Goal: Transaction & Acquisition: Subscribe to service/newsletter

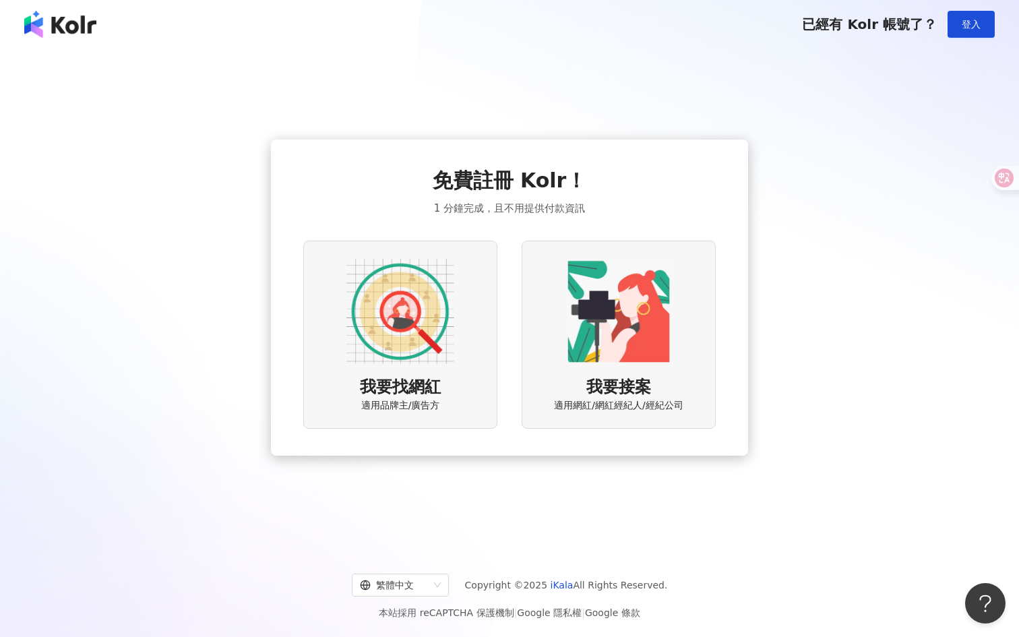
click at [437, 322] on img at bounding box center [400, 311] width 108 height 108
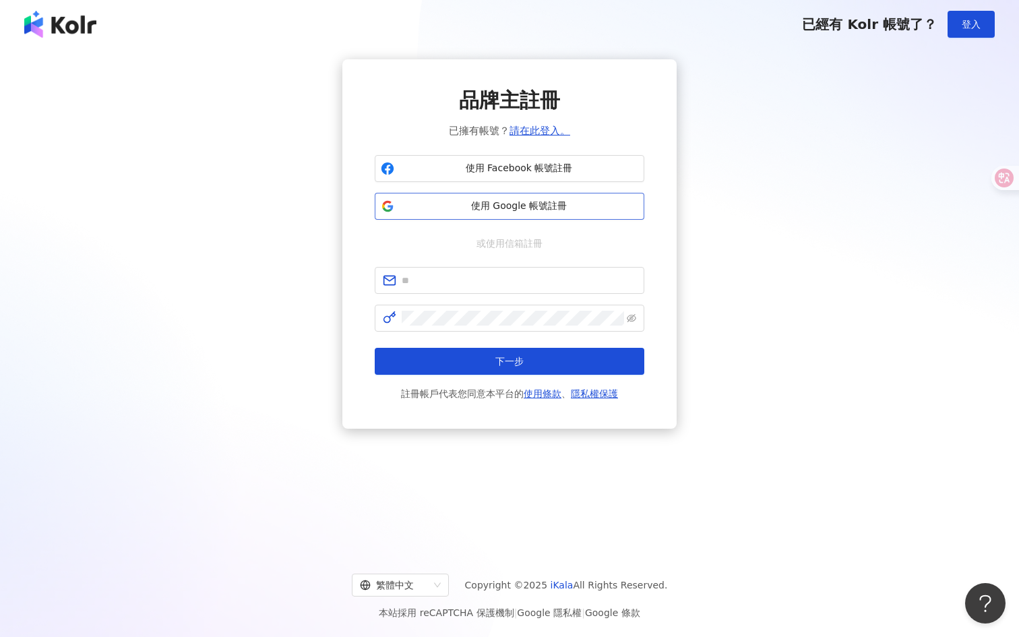
click at [537, 200] on span "使用 Google 帳號註冊" at bounding box center [519, 206] width 239 height 13
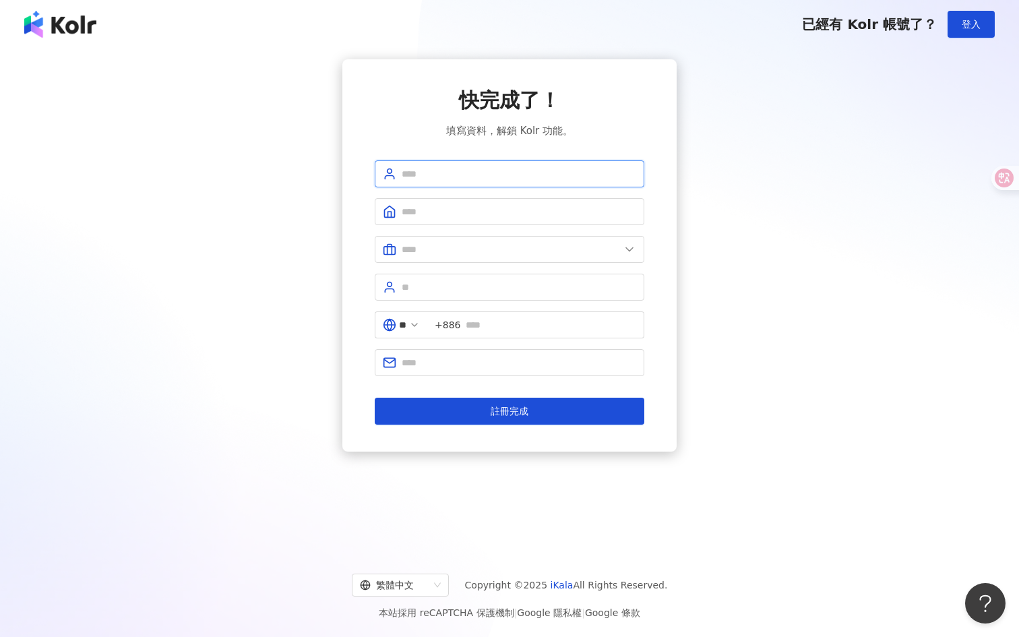
click at [586, 167] on input "text" at bounding box center [519, 173] width 235 height 15
type input "**********"
click at [526, 212] on input "text" at bounding box center [519, 211] width 235 height 15
type input "*"
type input "******"
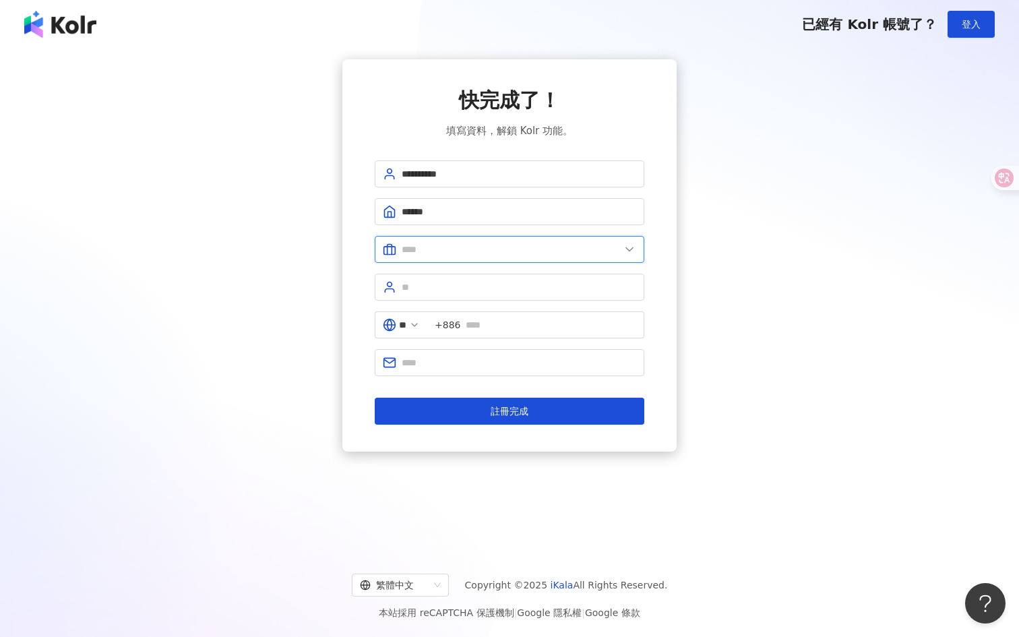
click at [538, 245] on input "text" at bounding box center [511, 249] width 218 height 15
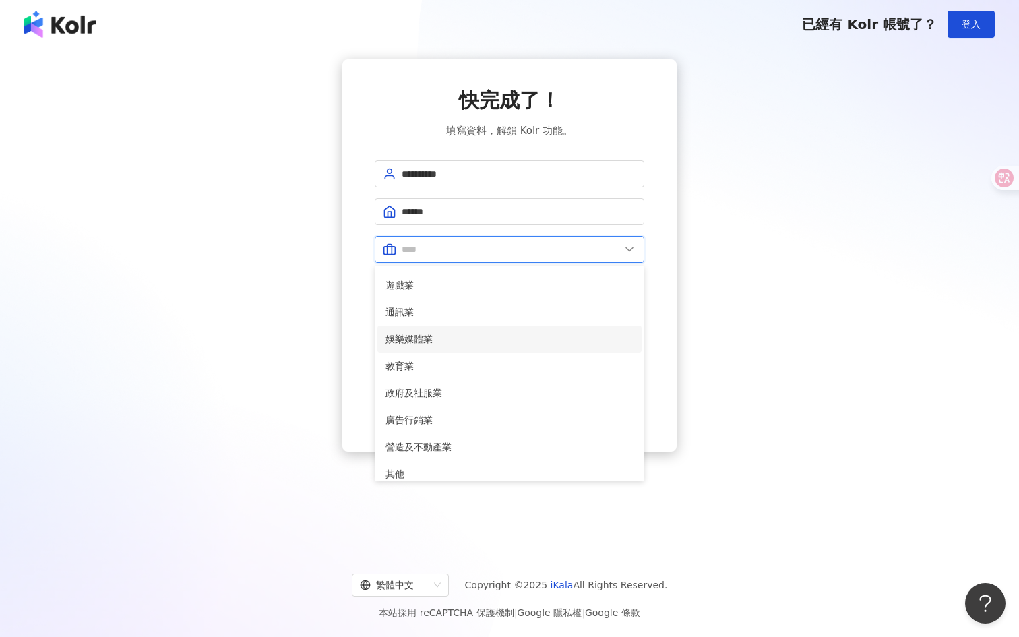
scroll to position [275, 0]
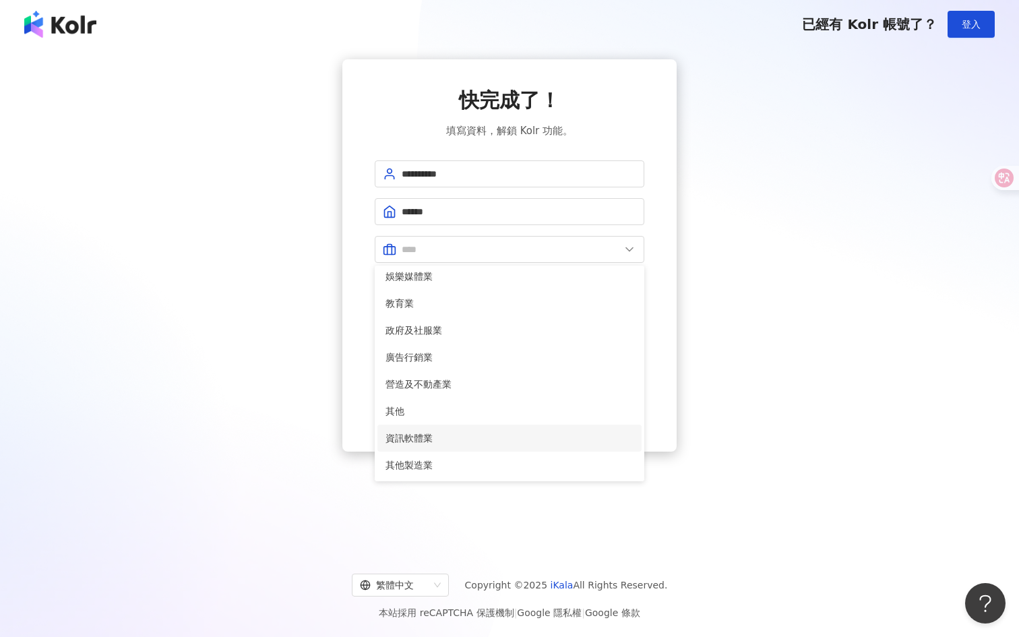
click at [539, 438] on span "資訊軟體業" at bounding box center [510, 438] width 248 height 15
type input "*****"
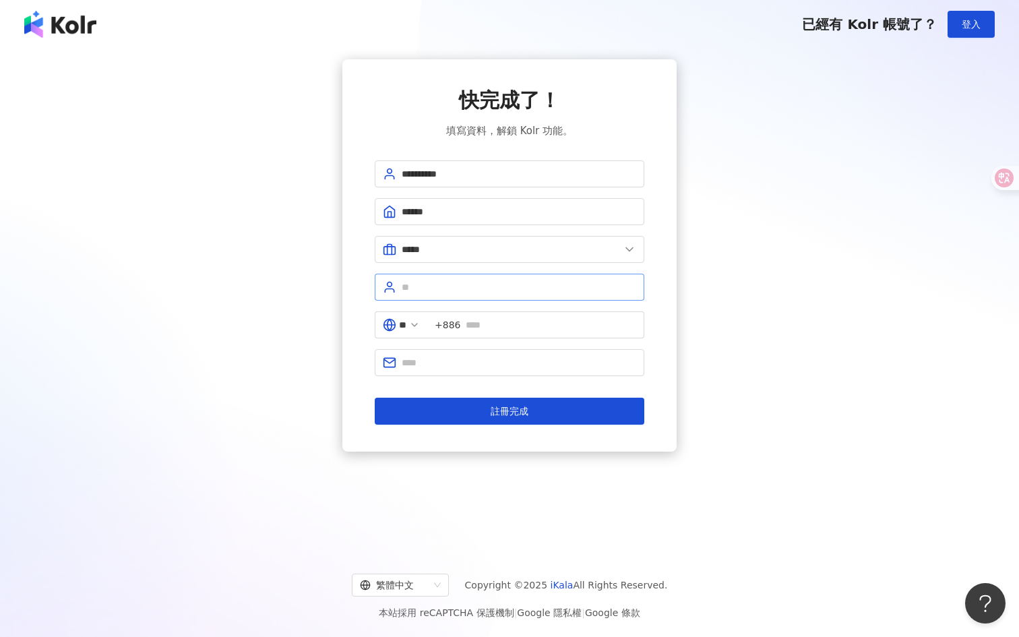
click at [588, 295] on span at bounding box center [510, 287] width 270 height 27
type input "**"
click at [518, 322] on input "text" at bounding box center [551, 324] width 171 height 15
type input "**********"
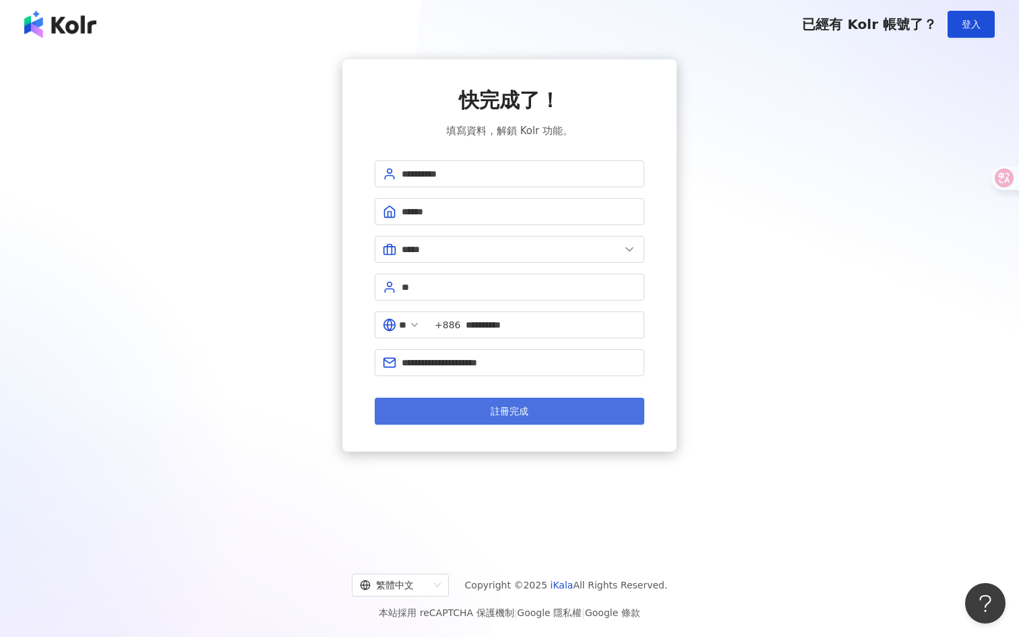
click at [523, 412] on span "註冊完成" at bounding box center [510, 411] width 38 height 11
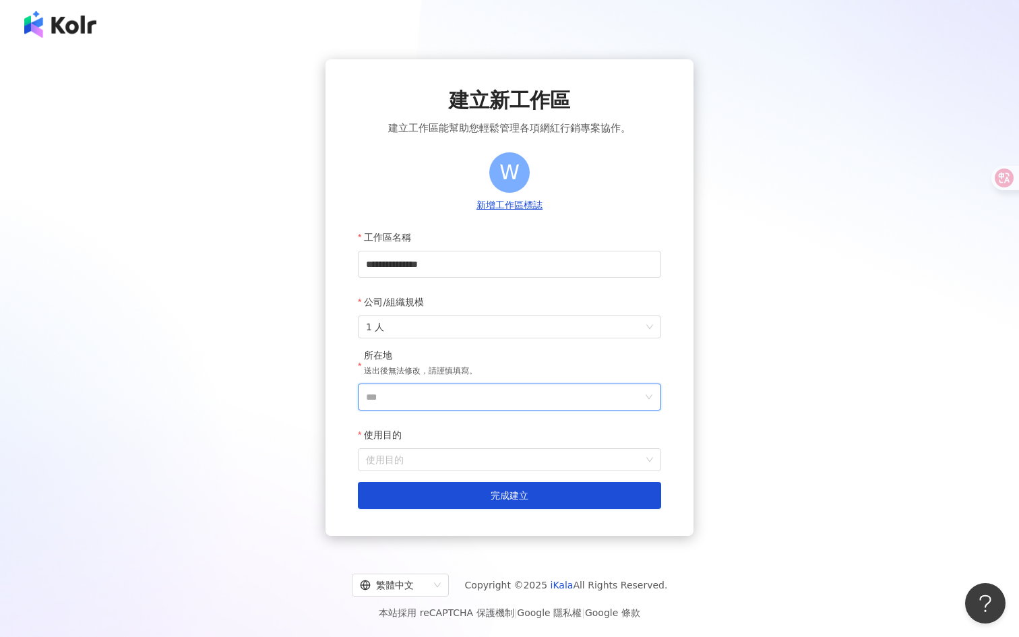
click at [526, 398] on input "***" at bounding box center [504, 397] width 276 height 26
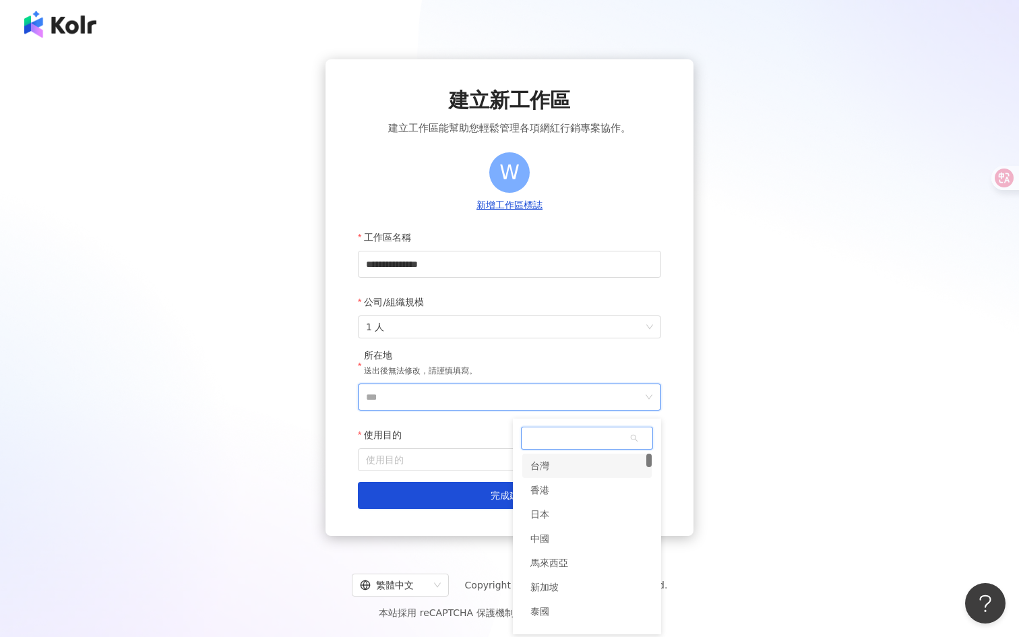
click at [555, 478] on div "台灣" at bounding box center [586, 466] width 129 height 24
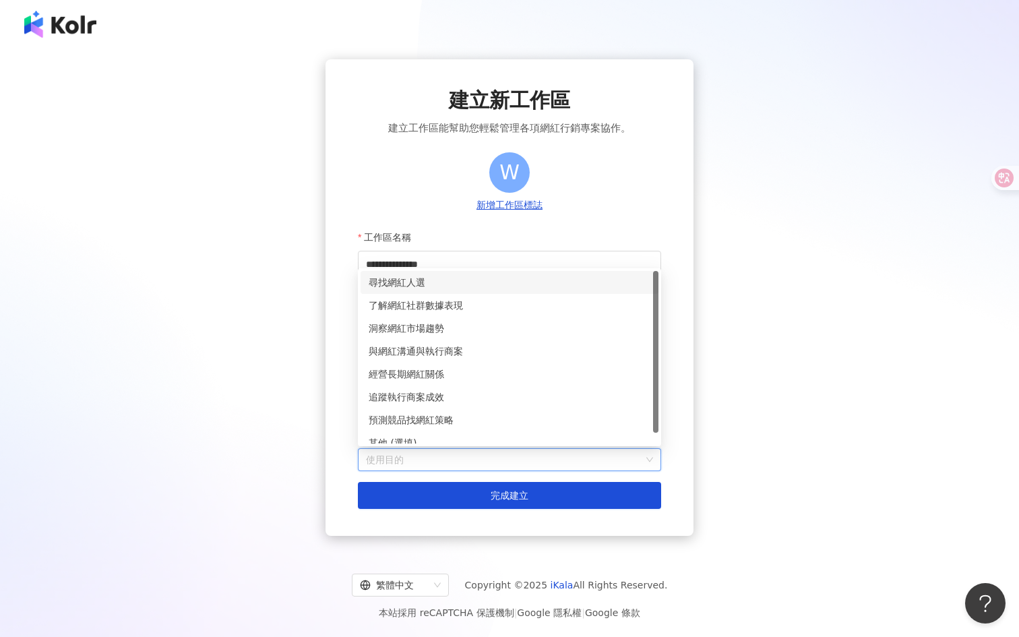
click at [516, 464] on input "使用目的" at bounding box center [509, 460] width 287 height 22
click at [474, 276] on div "尋找網紅人選" at bounding box center [510, 282] width 282 height 15
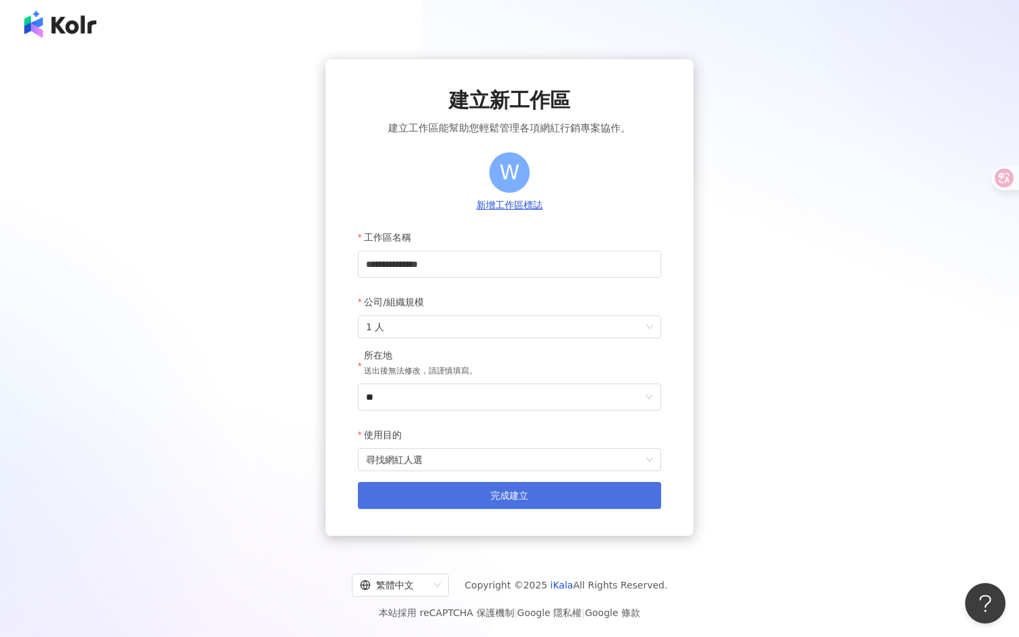
click at [495, 493] on span "完成建立" at bounding box center [510, 495] width 38 height 11
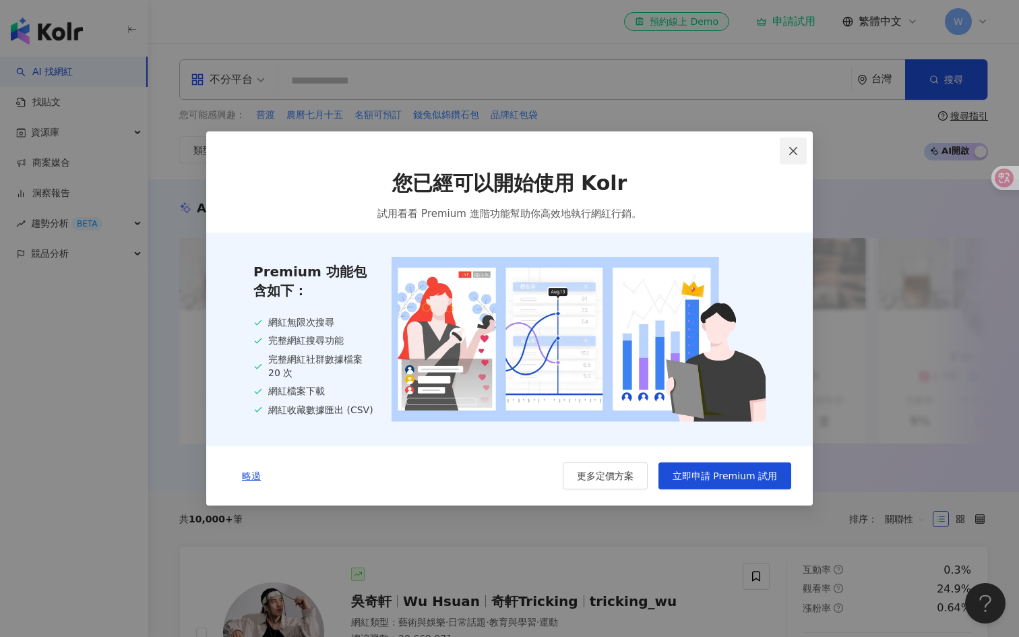
click at [803, 147] on span "Close" at bounding box center [793, 151] width 27 height 11
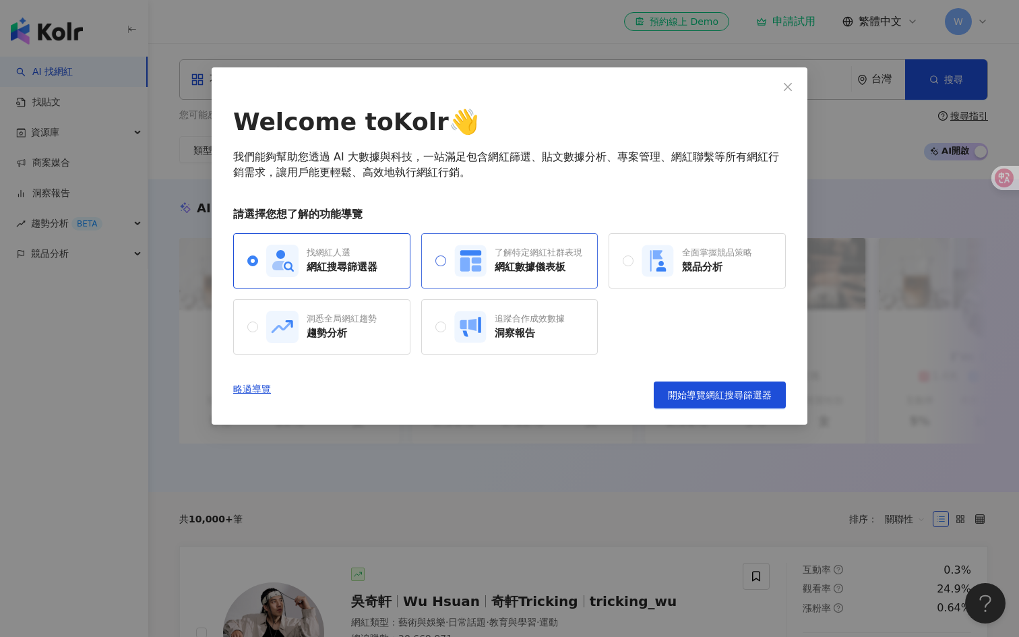
click at [565, 268] on div "網紅數據儀表板" at bounding box center [539, 267] width 88 height 14
click at [377, 271] on div "網紅搜尋篩選器" at bounding box center [342, 267] width 71 height 14
click at [718, 396] on span "開始導覽網紅搜尋篩選器" at bounding box center [720, 395] width 104 height 11
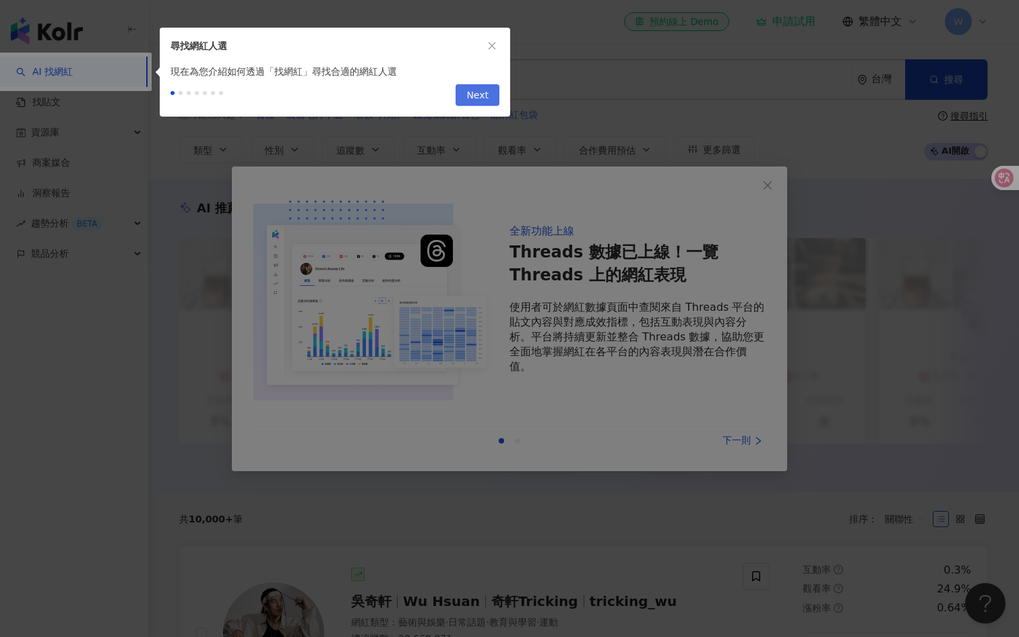
click at [476, 101] on span "Next" at bounding box center [477, 96] width 22 height 22
type input "*********"
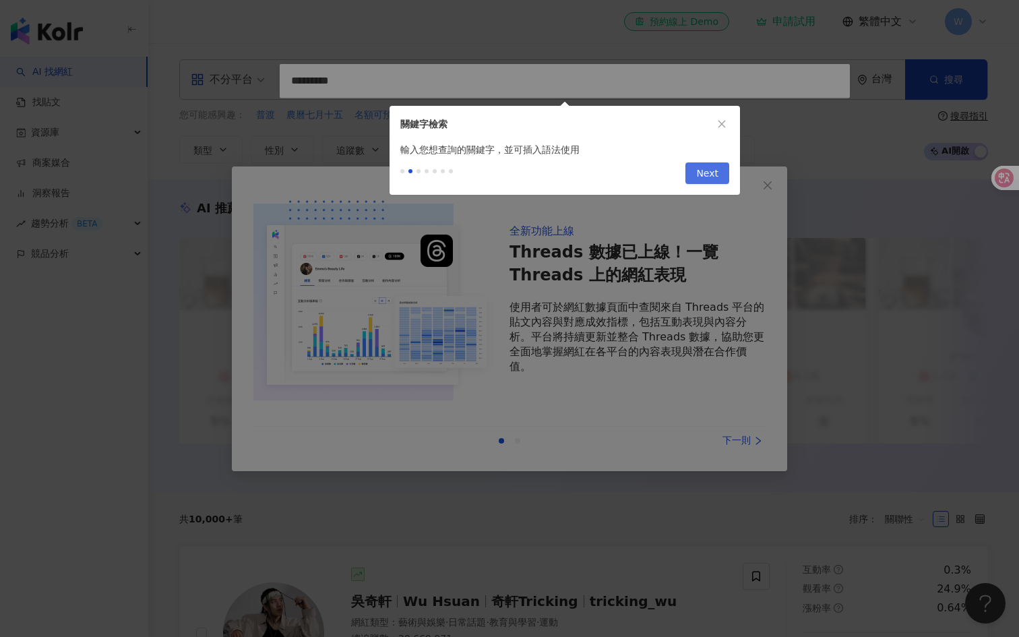
click at [710, 173] on span "Next" at bounding box center [707, 174] width 22 height 22
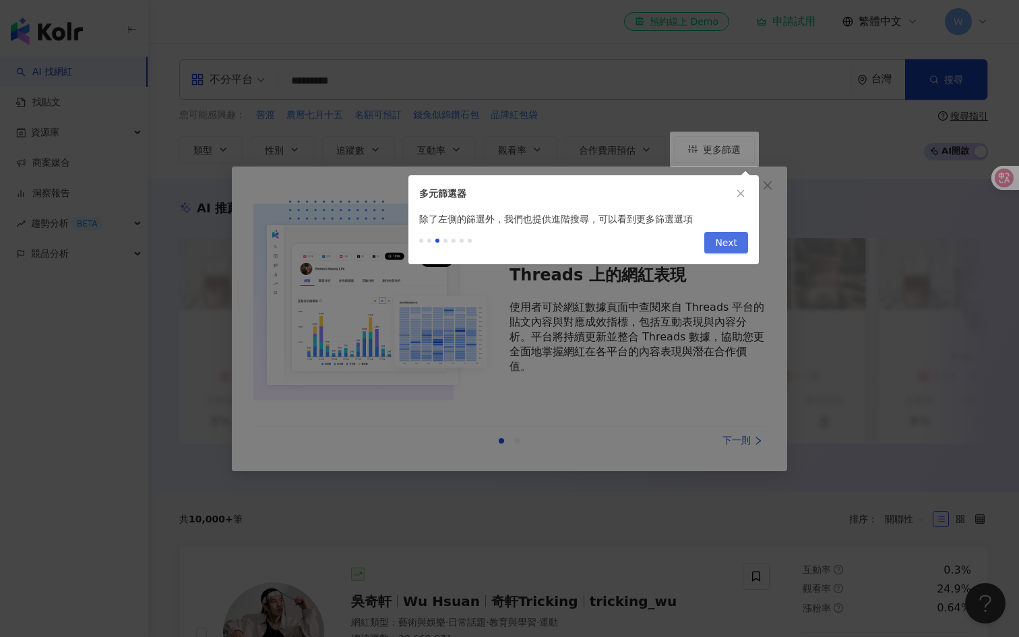
click at [735, 235] on span "Next" at bounding box center [726, 244] width 22 height 22
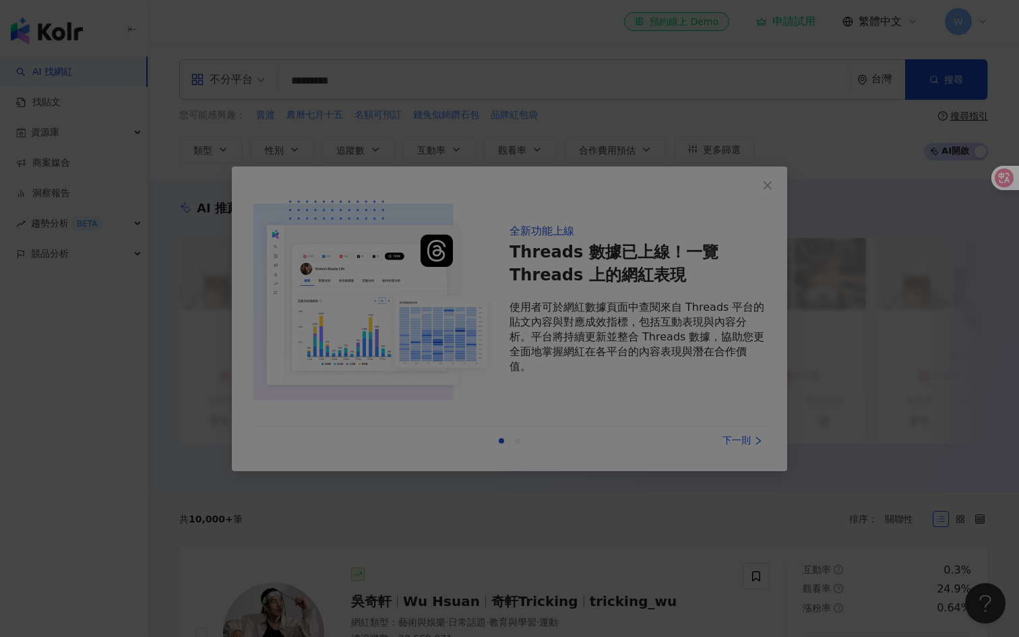
click at [735, 236] on div at bounding box center [509, 318] width 1019 height 637
click at [908, 342] on div at bounding box center [509, 318] width 1019 height 637
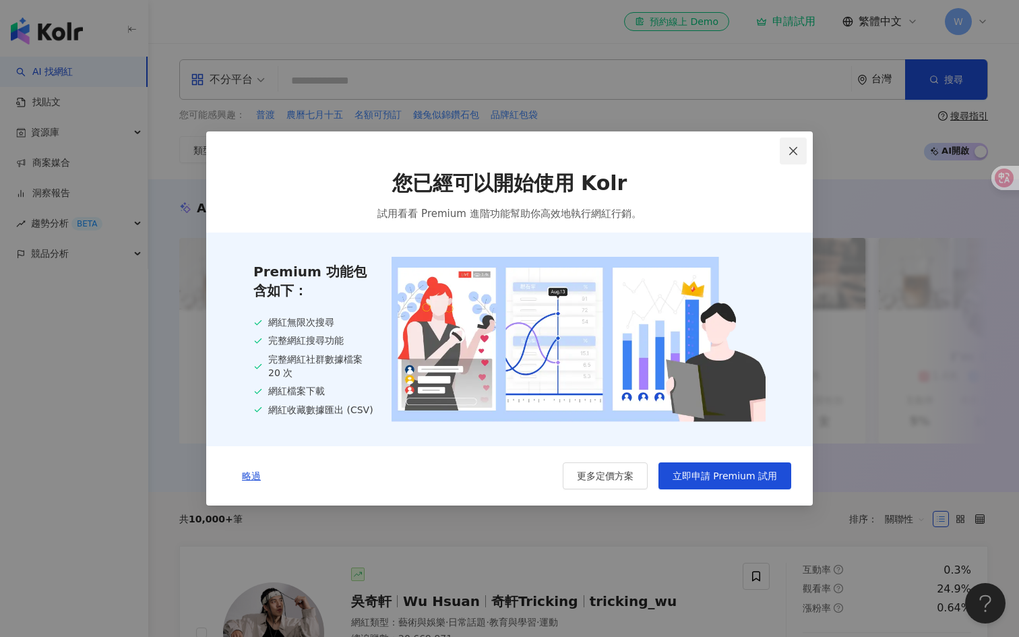
click at [792, 152] on icon "close" at bounding box center [793, 151] width 11 height 11
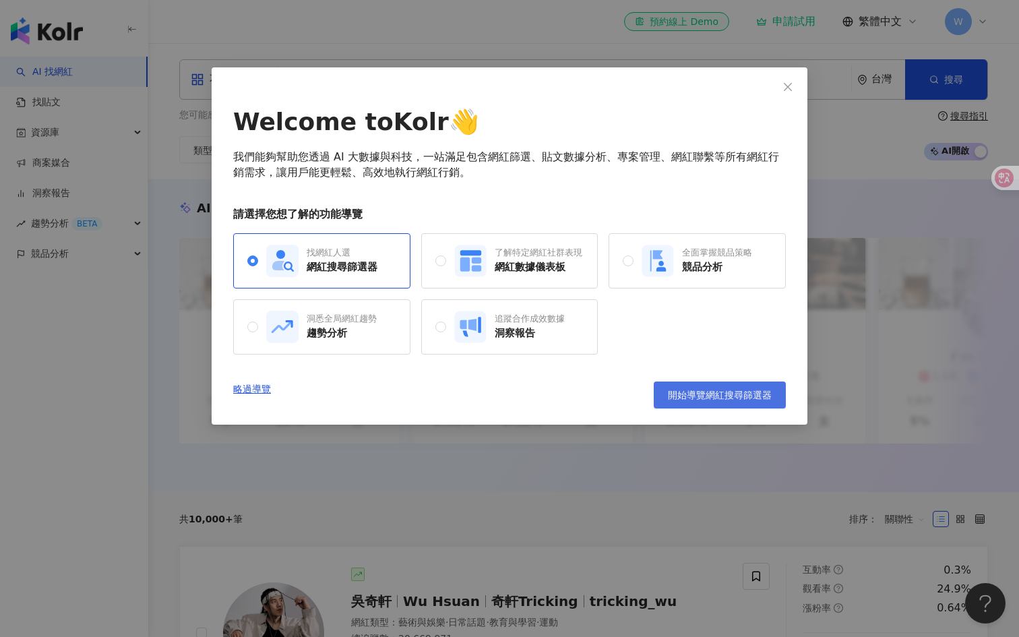
click at [747, 396] on span "開始導覽網紅搜尋篩選器" at bounding box center [720, 395] width 104 height 11
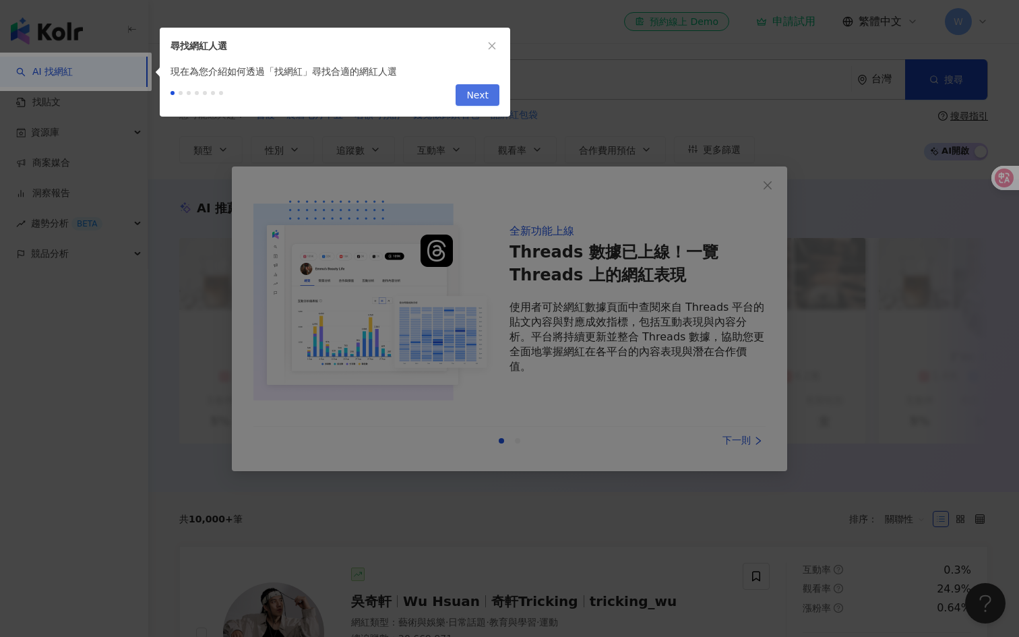
click at [482, 96] on span "Next" at bounding box center [477, 96] width 22 height 22
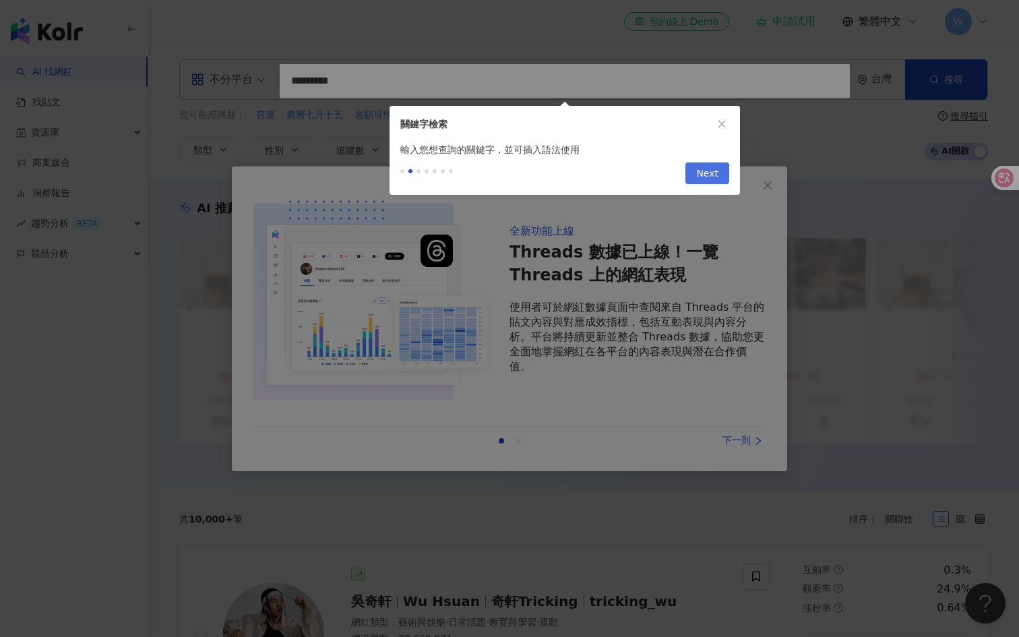
type input "*********"
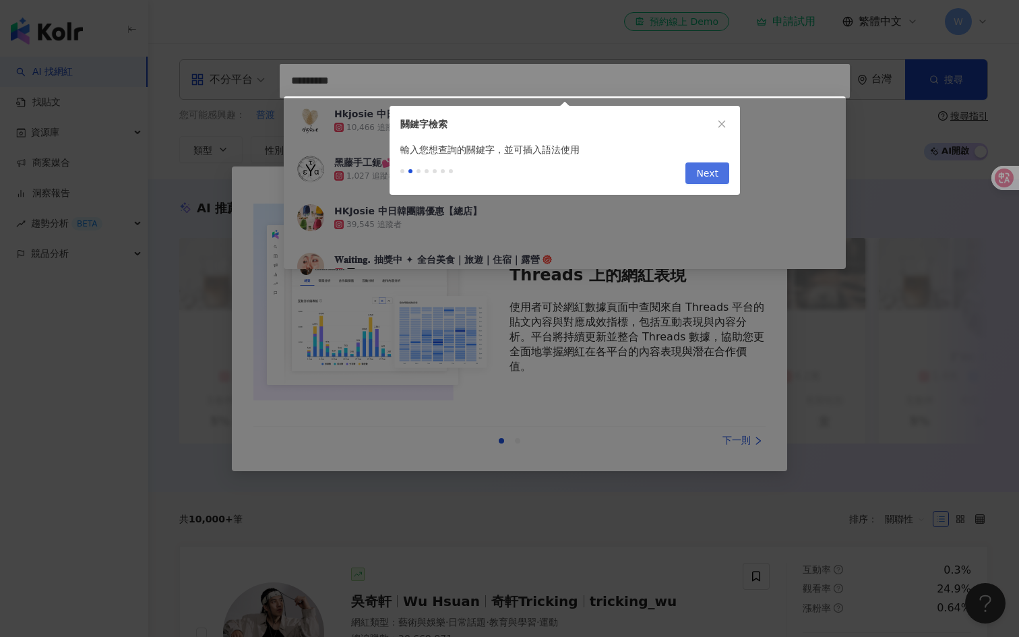
click at [702, 179] on span "Next" at bounding box center [707, 174] width 22 height 22
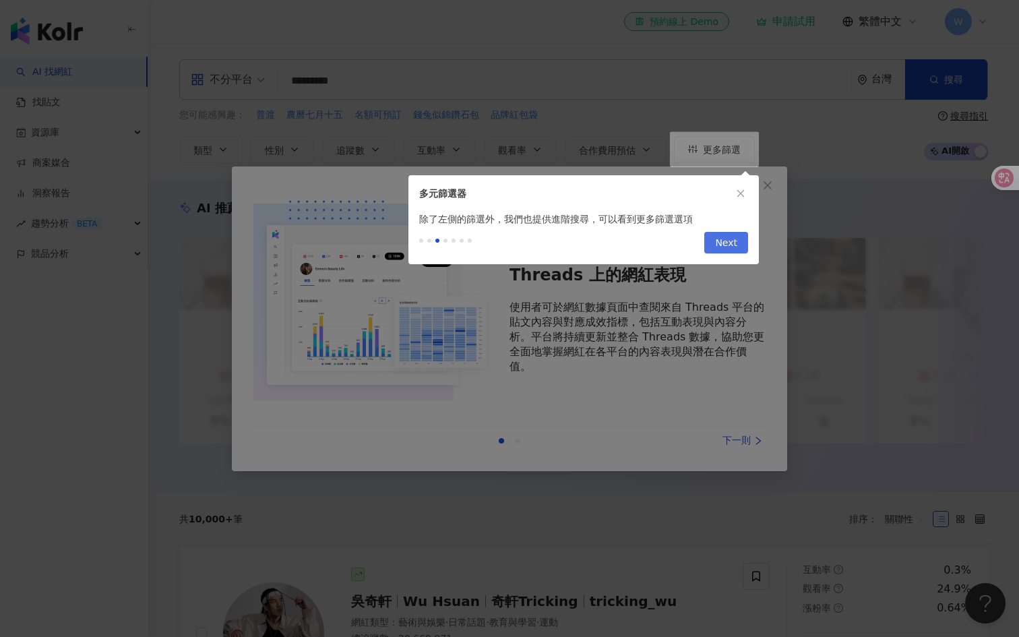
click at [731, 237] on span "Next" at bounding box center [726, 244] width 22 height 22
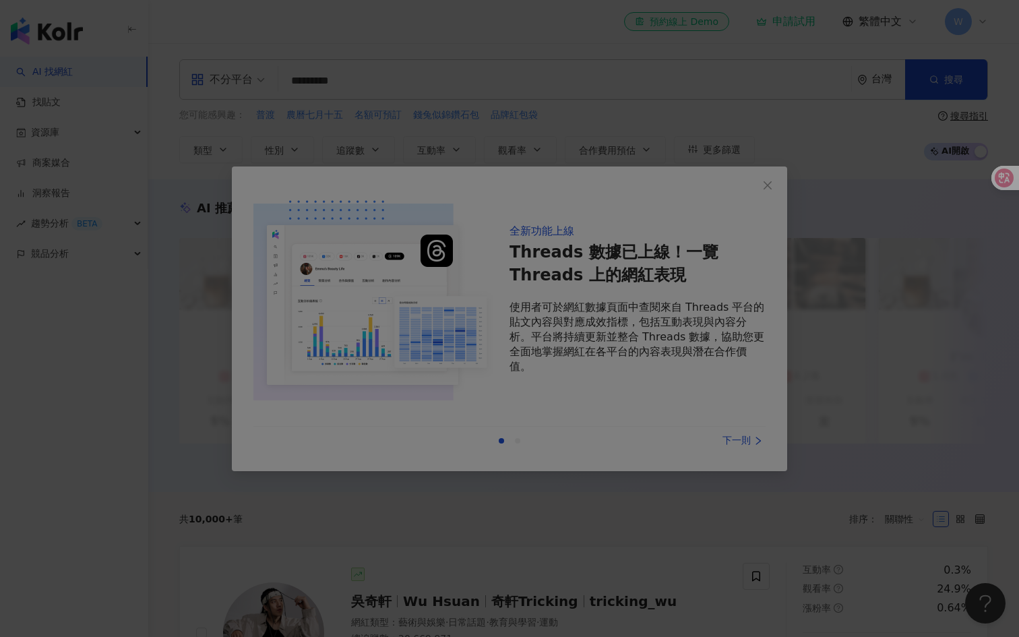
click at [759, 398] on div at bounding box center [509, 318] width 1019 height 637
click at [766, 479] on div at bounding box center [509, 318] width 1019 height 637
click at [976, 365] on div at bounding box center [509, 318] width 1019 height 637
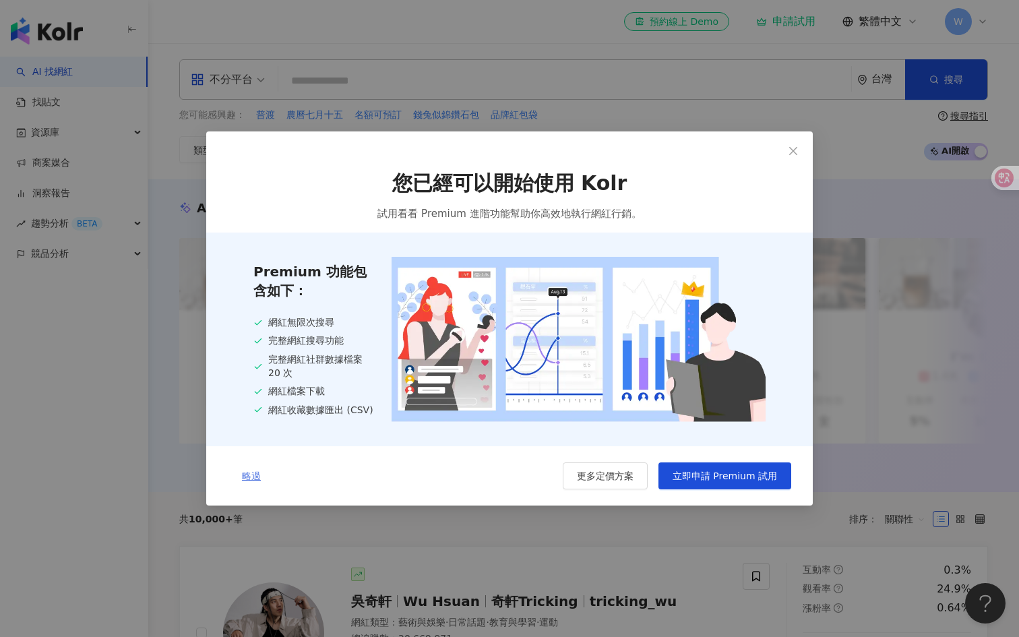
click at [253, 485] on button "略過" at bounding box center [251, 475] width 47 height 27
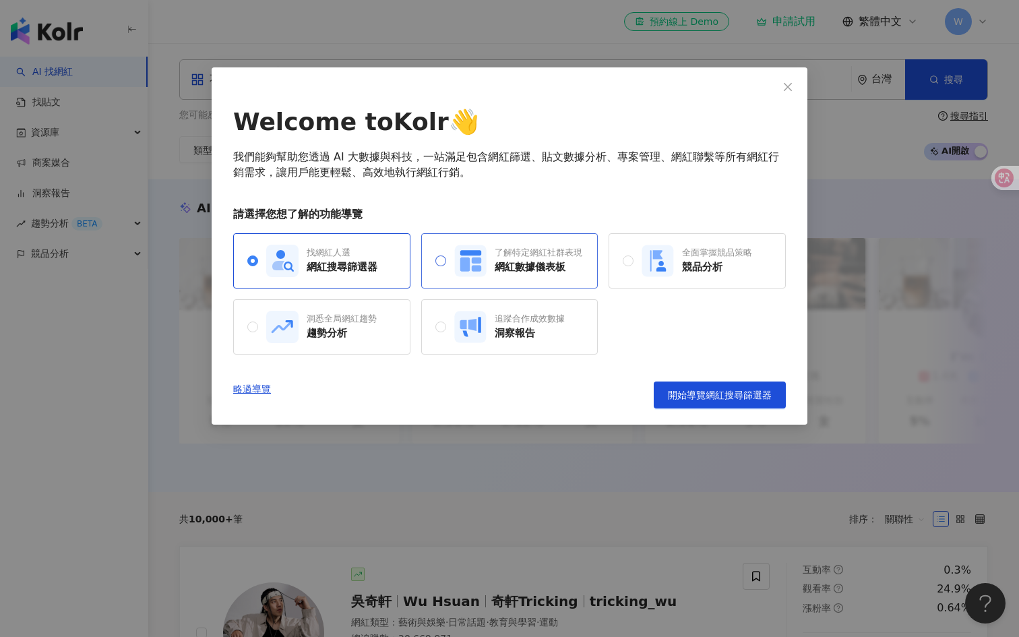
click at [512, 274] on div "網紅數據儀表板" at bounding box center [539, 267] width 88 height 14
click at [706, 397] on span "開始導覽網紅數據儀表板" at bounding box center [720, 395] width 104 height 11
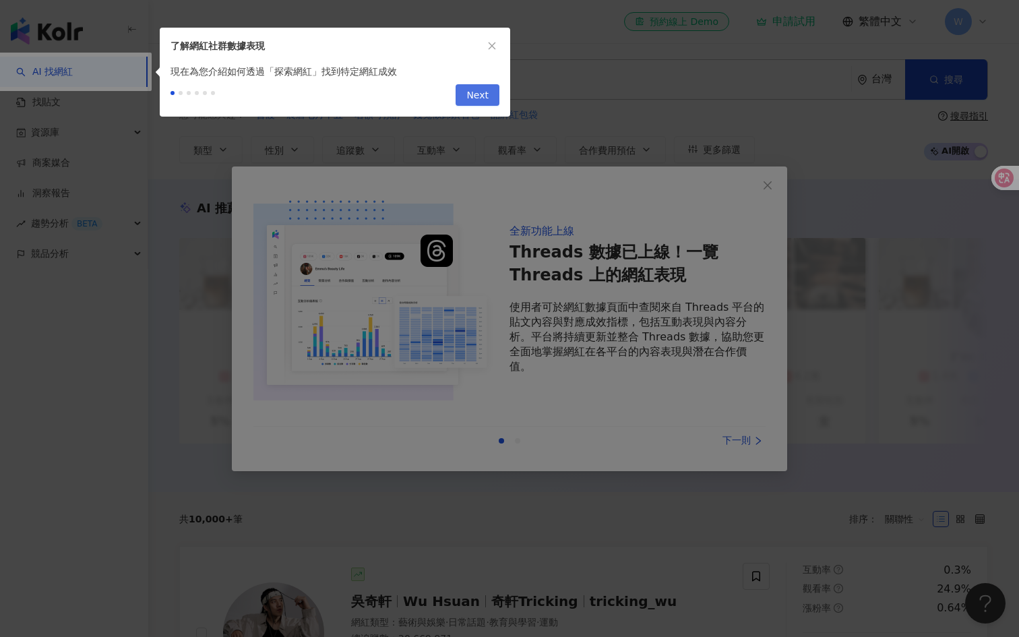
click at [480, 91] on span "Next" at bounding box center [477, 96] width 22 height 22
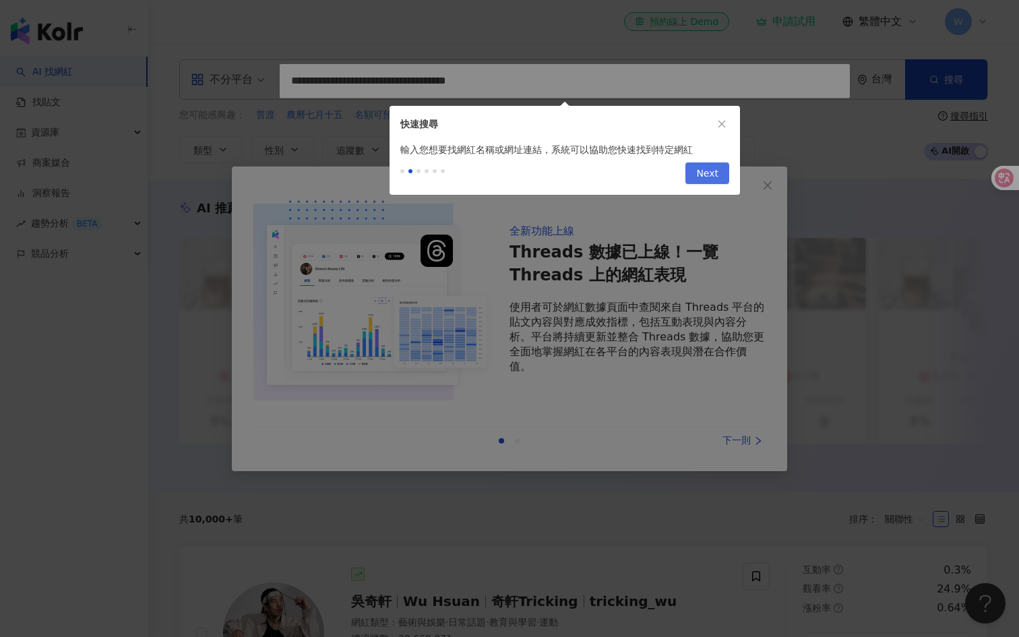
type input "**********"
click at [696, 175] on button "Next" at bounding box center [707, 173] width 44 height 22
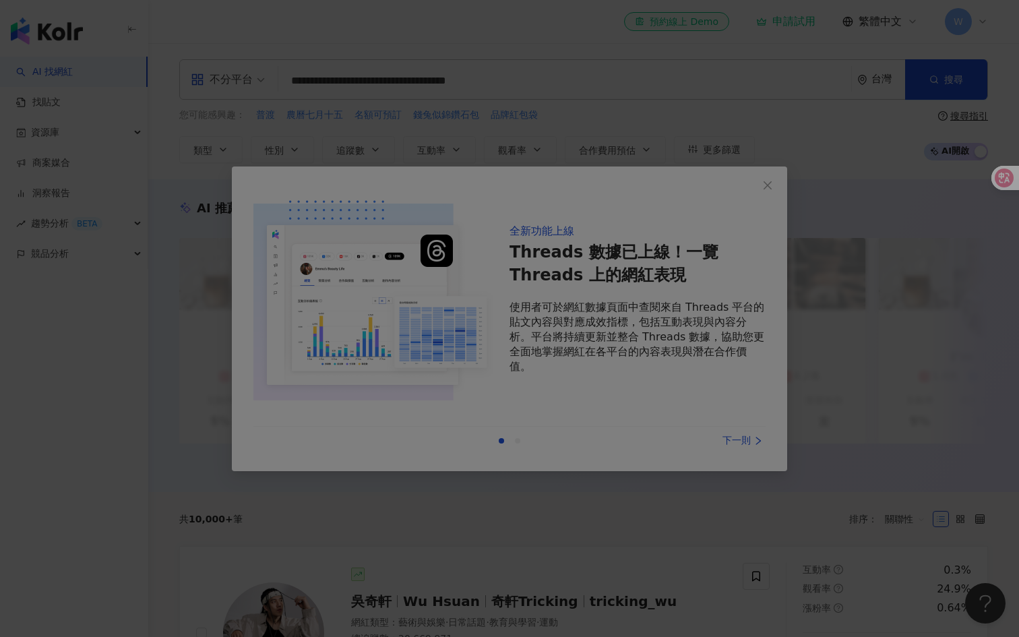
click at [568, 70] on div at bounding box center [509, 318] width 1019 height 637
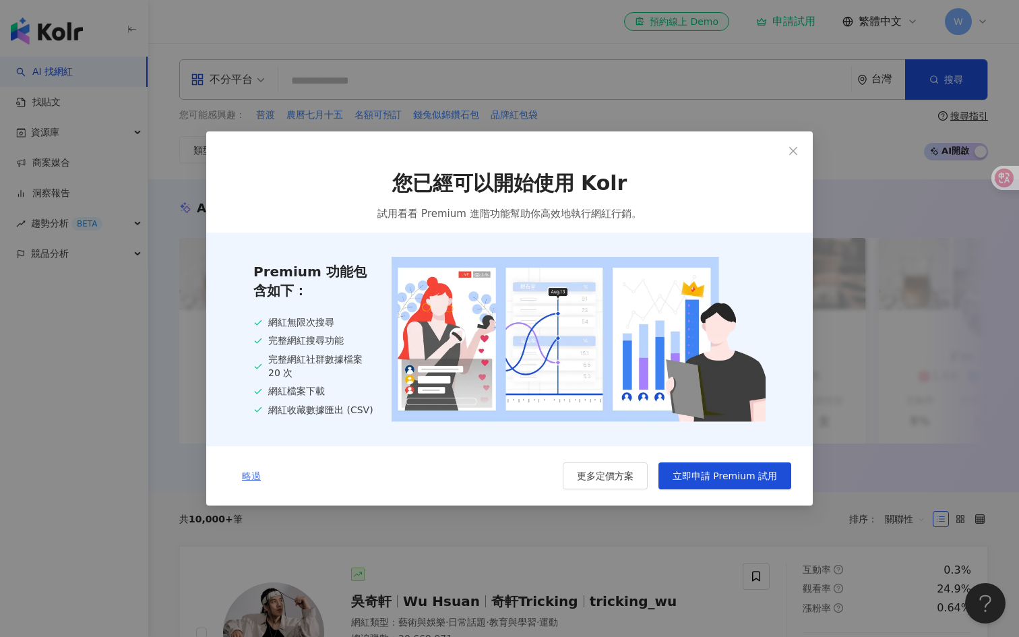
click at [247, 477] on span "略過" at bounding box center [251, 475] width 19 height 11
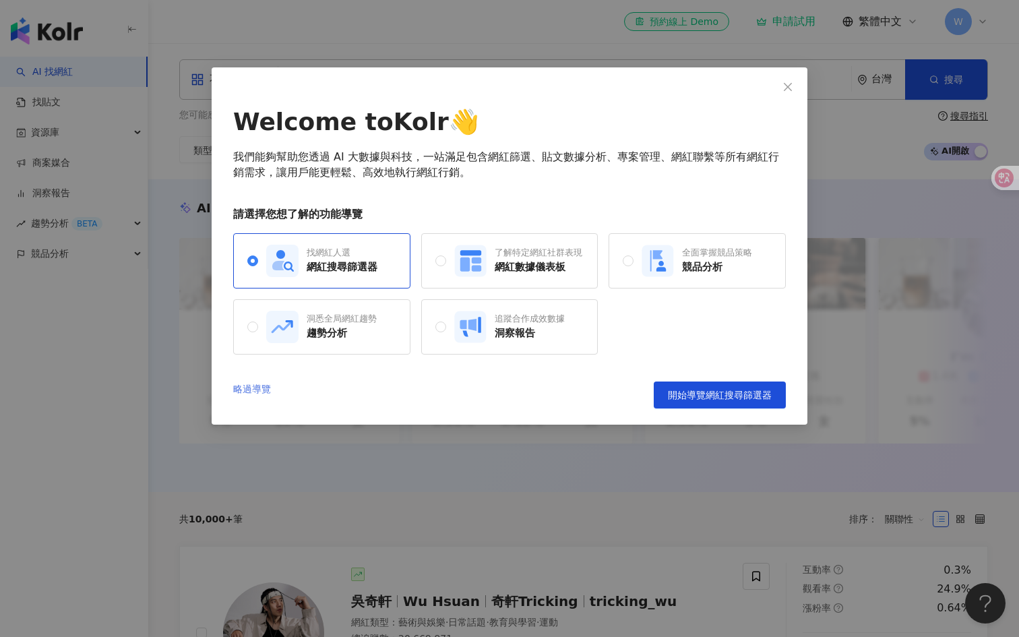
click at [261, 391] on link "略過導覽" at bounding box center [252, 394] width 38 height 27
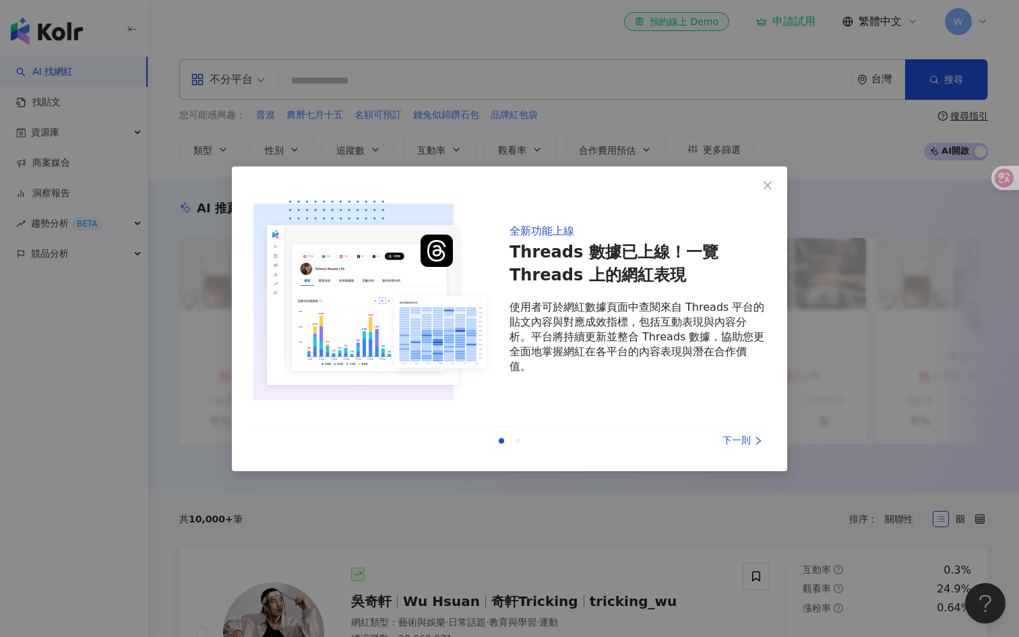
click at [749, 446] on div "下一則" at bounding box center [715, 440] width 101 height 15
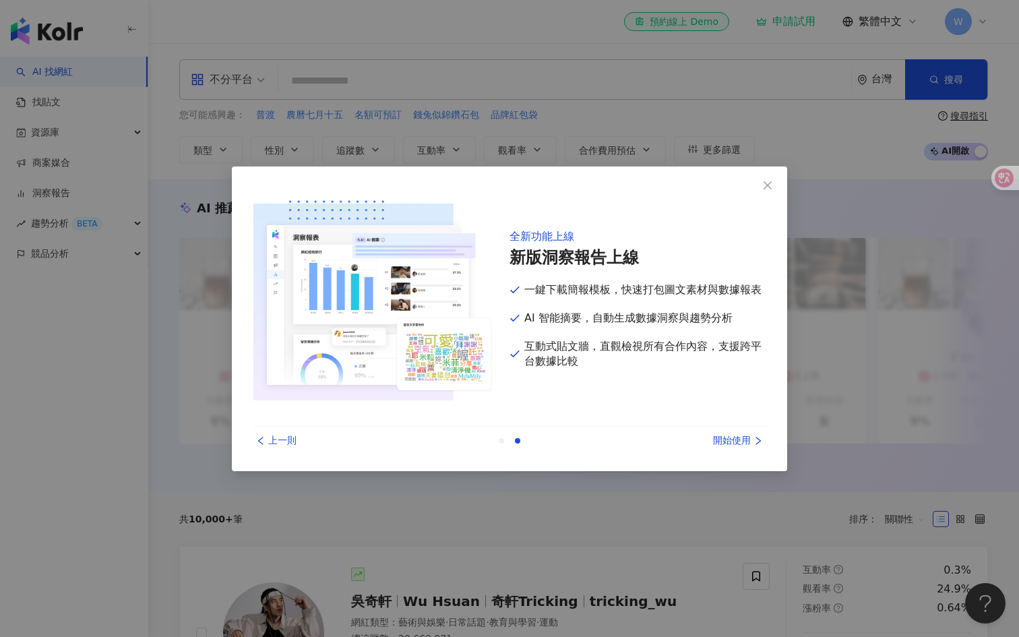
click at [278, 444] on div "上一則" at bounding box center [303, 440] width 101 height 15
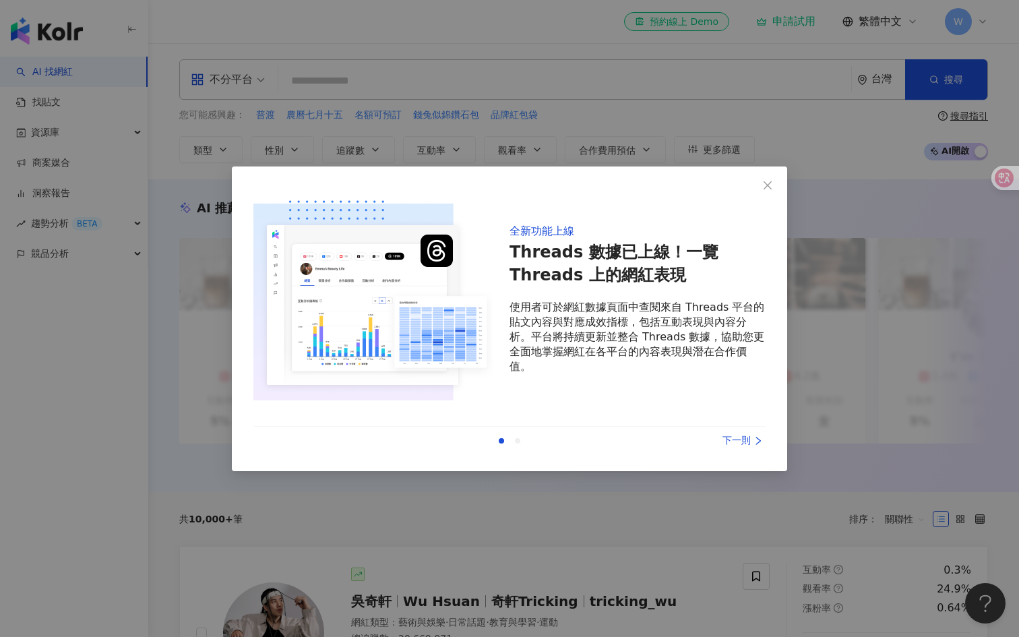
click at [743, 441] on div "下一則" at bounding box center [715, 440] width 101 height 15
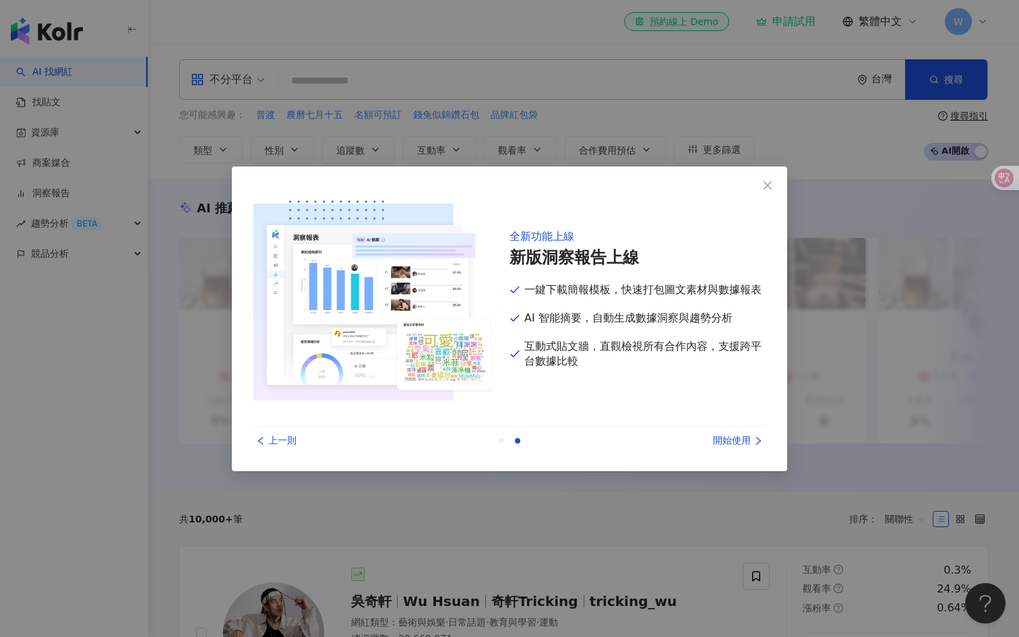
click at [260, 450] on div "上一則 開始使用" at bounding box center [509, 441] width 512 height 28
click at [276, 439] on div "上一則" at bounding box center [303, 440] width 101 height 15
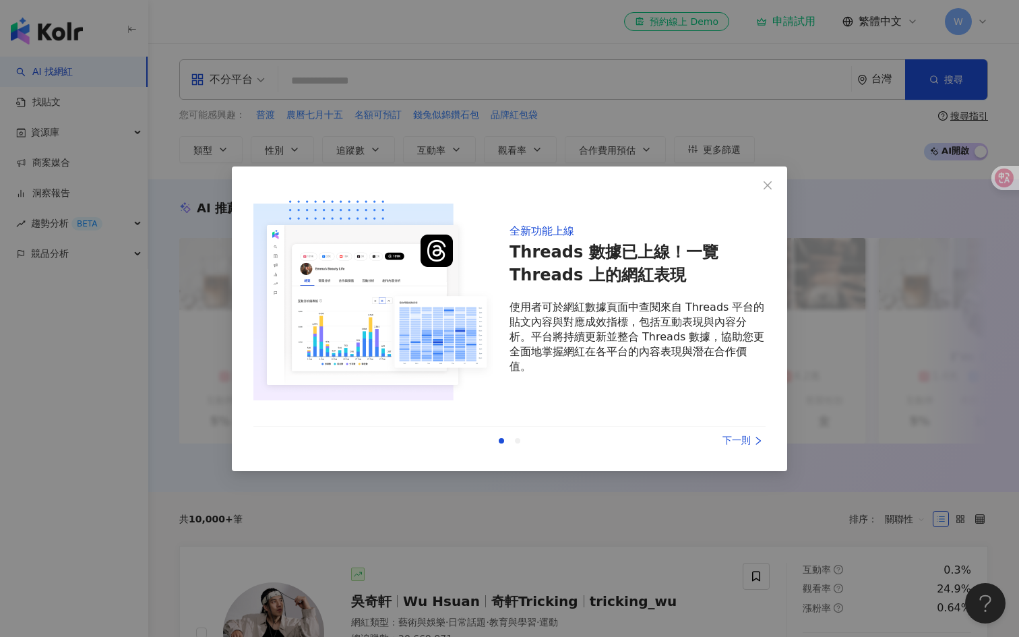
click at [754, 441] on icon "right" at bounding box center [758, 440] width 9 height 9
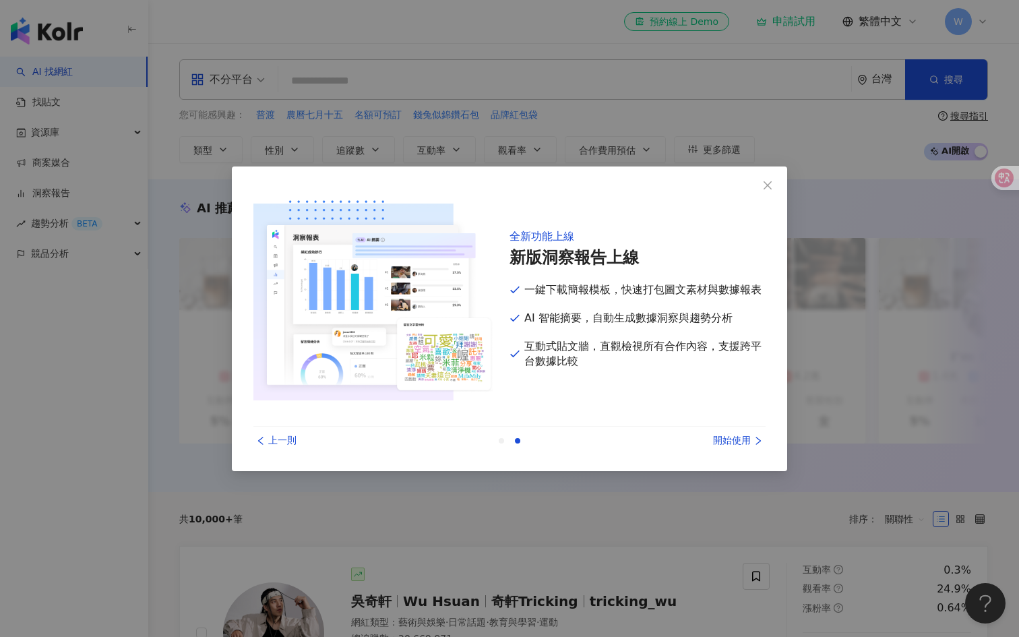
click at [743, 446] on div "開始使用" at bounding box center [715, 440] width 101 height 15
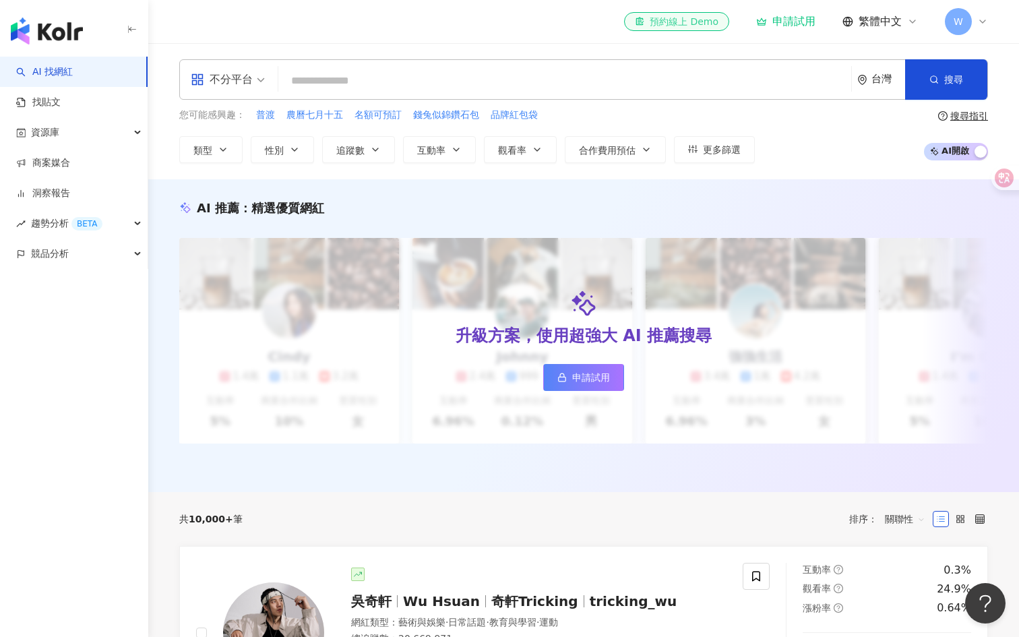
click at [690, 17] on div "el-icon-cs 預約線上 Demo" at bounding box center [677, 21] width 84 height 13
click at [588, 384] on link "申請試用" at bounding box center [583, 377] width 81 height 27
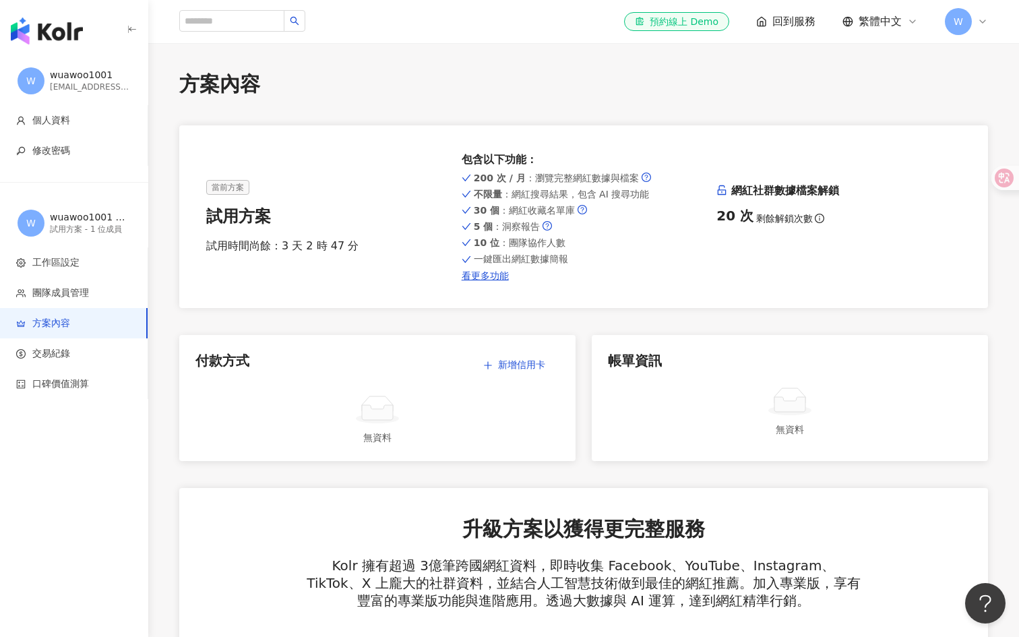
click at [58, 37] on img "button" at bounding box center [47, 31] width 72 height 27
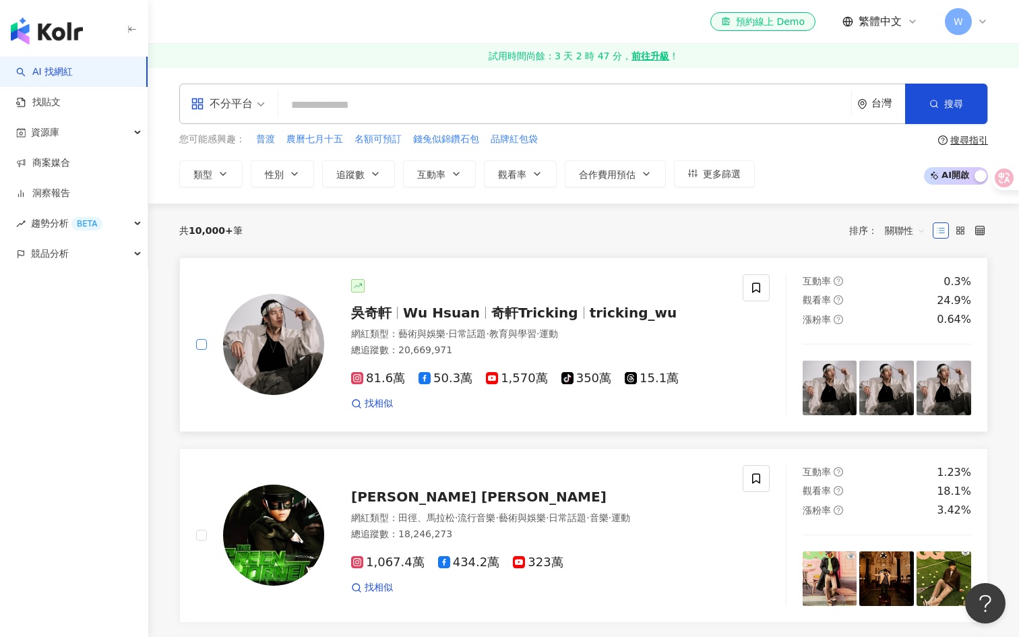
click at [200, 408] on div at bounding box center [260, 344] width 128 height 141
click at [44, 31] on img "button" at bounding box center [47, 31] width 72 height 27
